Goal: Check status: Check status

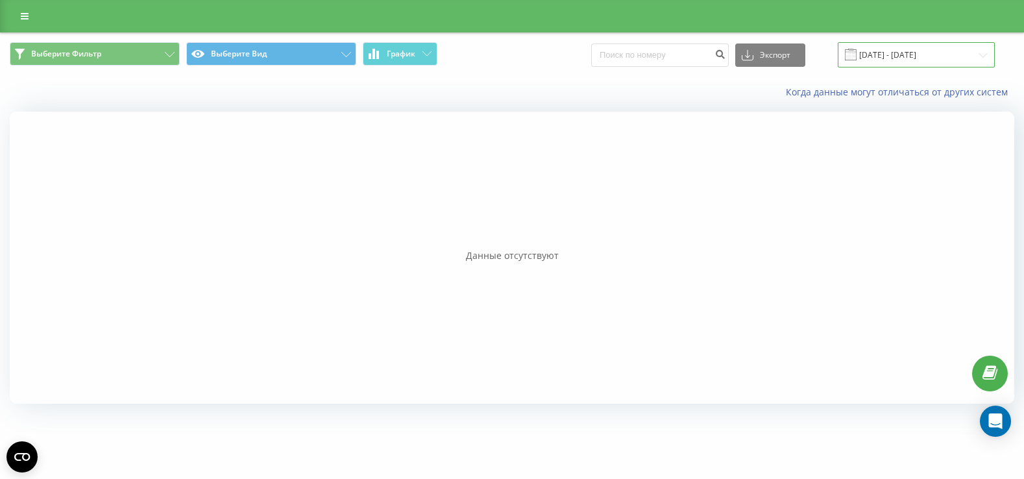
click at [898, 55] on input "19.08.2025 - 19.08.2025" at bounding box center [916, 54] width 157 height 25
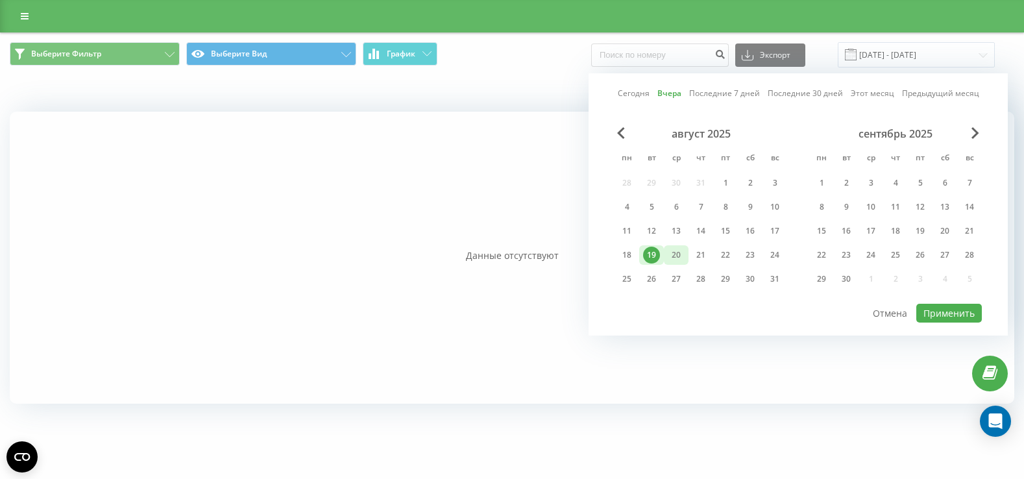
click at [672, 253] on div "20" at bounding box center [676, 255] width 17 height 17
click at [951, 309] on button "Применить" at bounding box center [949, 313] width 66 height 19
type input "20.08.2025 - 20.08.2025"
